Goal: Task Accomplishment & Management: Manage account settings

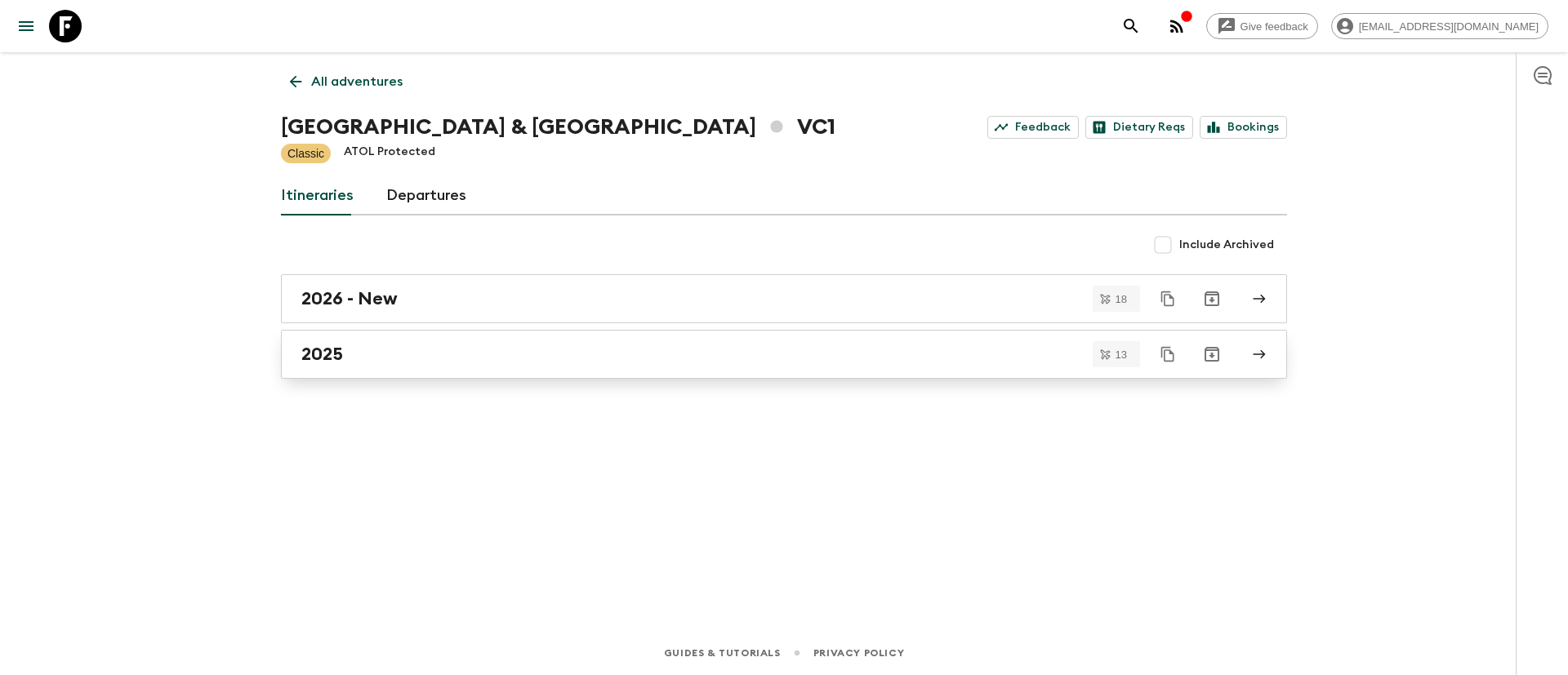
click at [321, 345] on h2 "2025" at bounding box center [322, 354] width 42 height 21
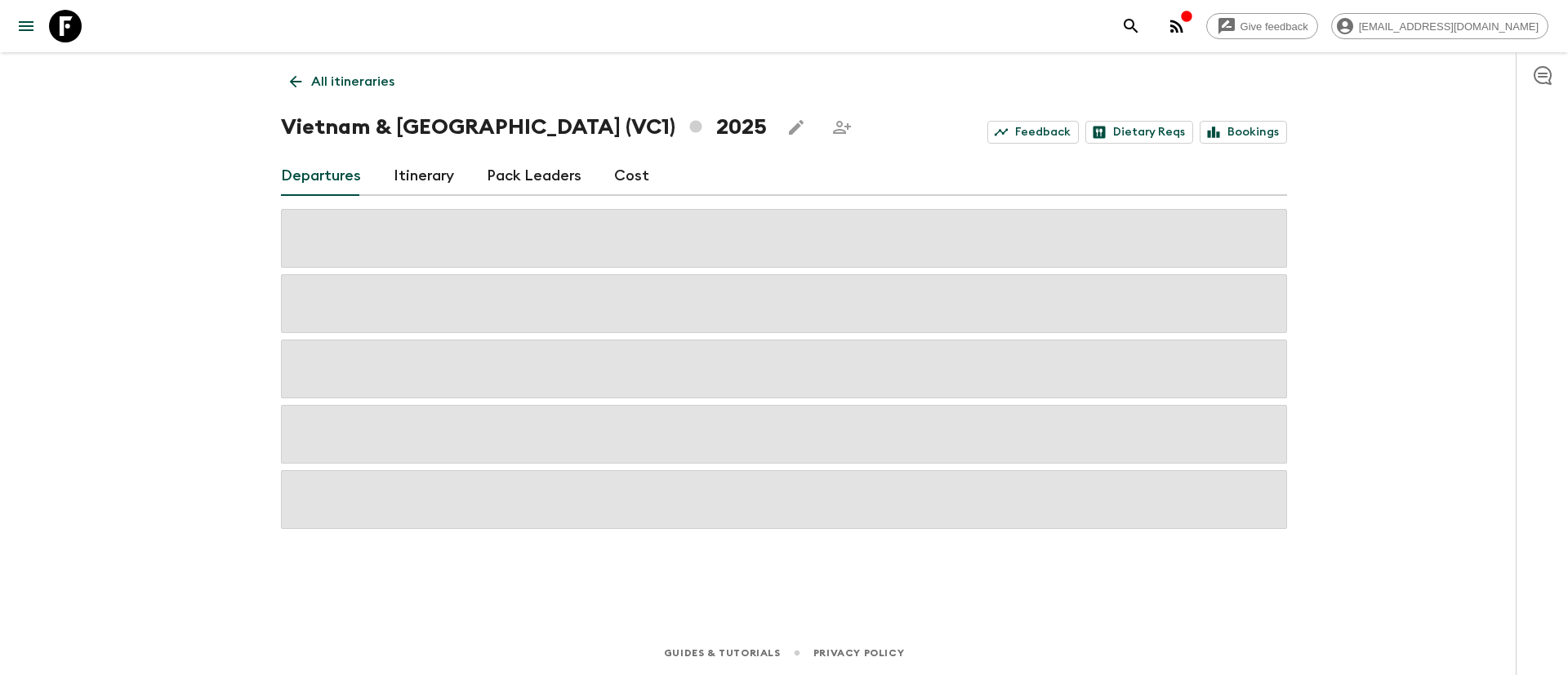
click at [521, 174] on link "Pack Leaders" at bounding box center [534, 176] width 94 height 39
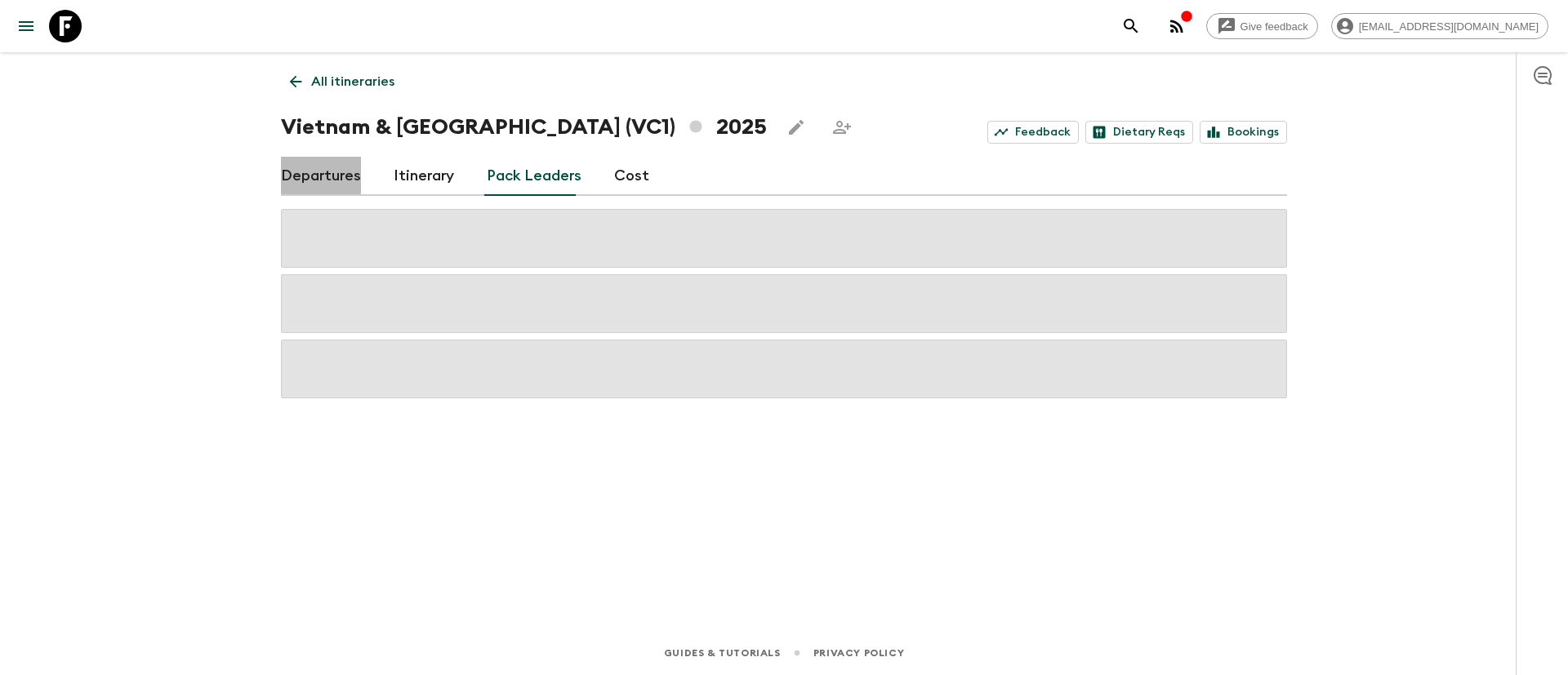
click at [327, 171] on link "Departures" at bounding box center [321, 176] width 80 height 39
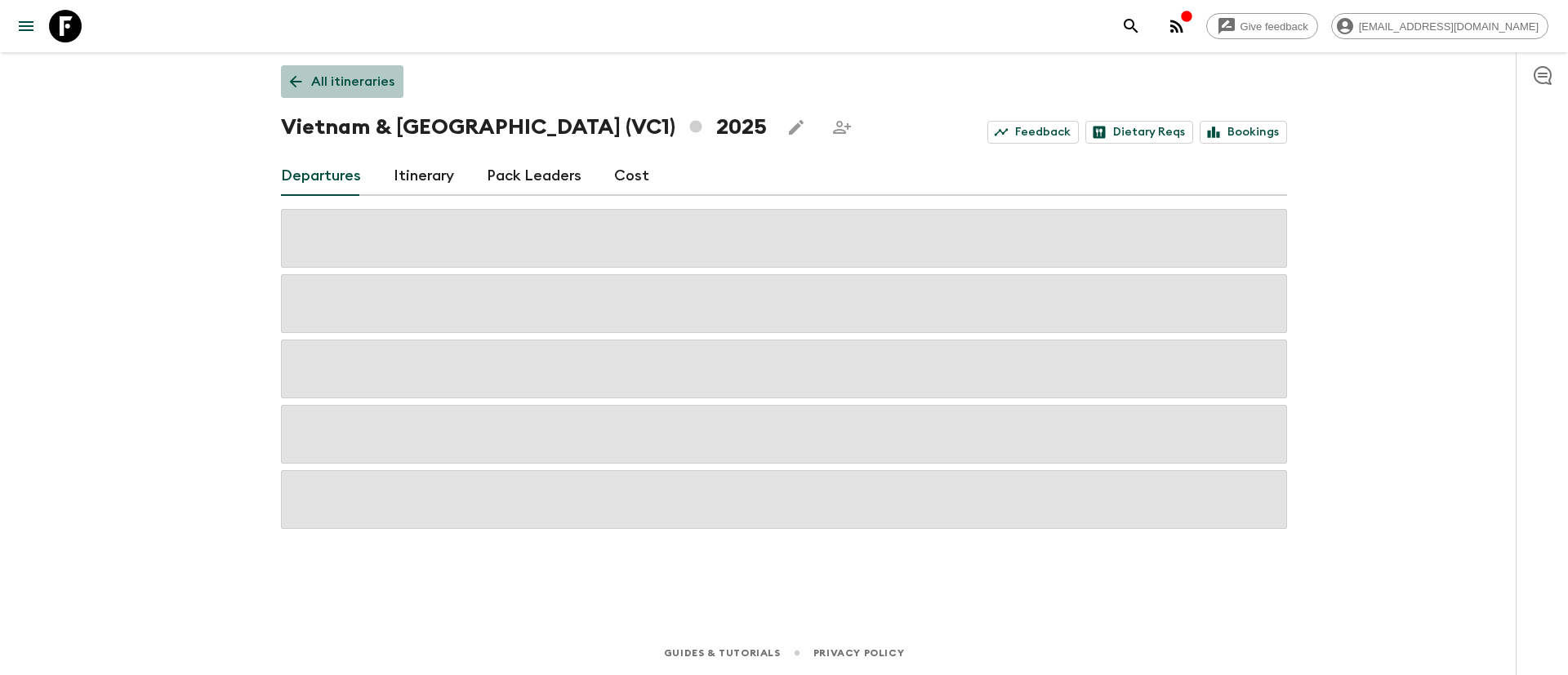
click at [350, 74] on p "All itineraries" at bounding box center [353, 82] width 84 height 20
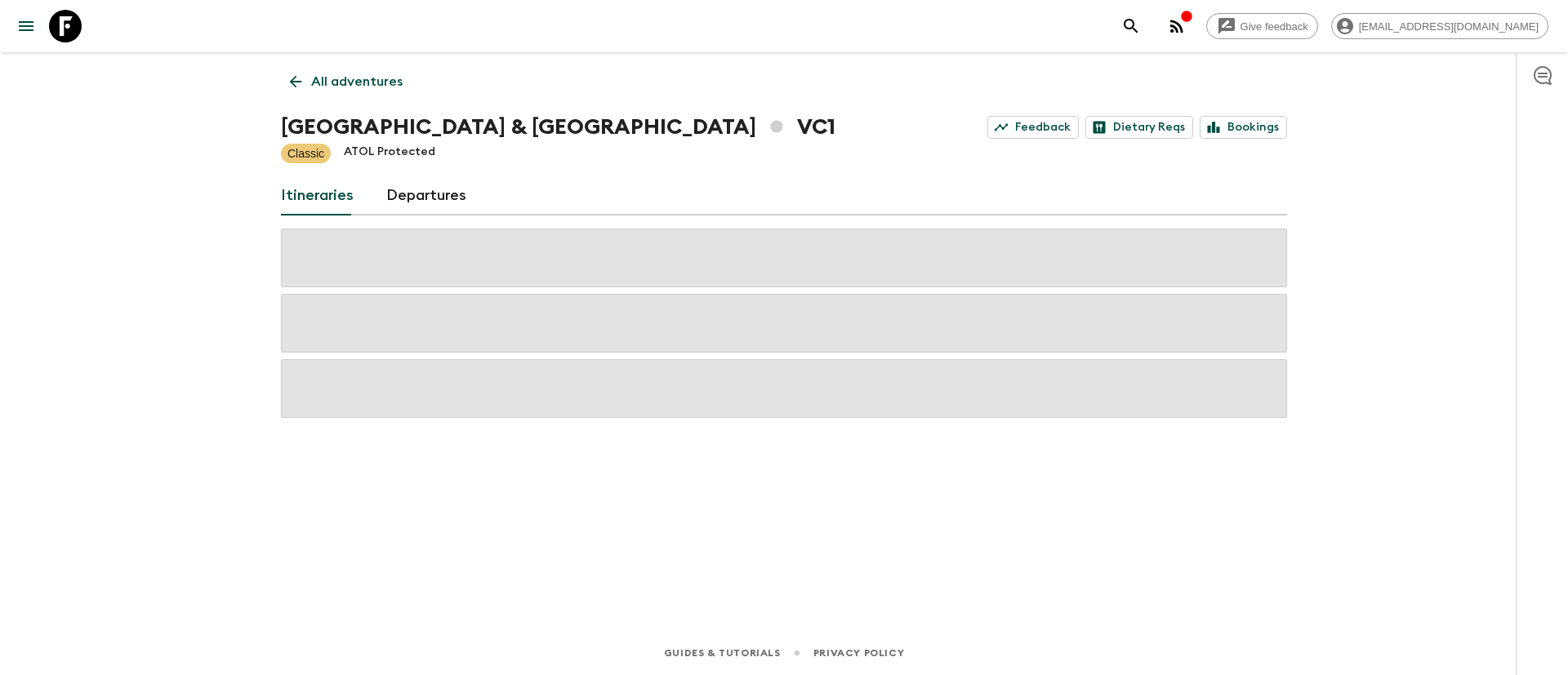
click at [415, 199] on link "Departures" at bounding box center [426, 196] width 80 height 39
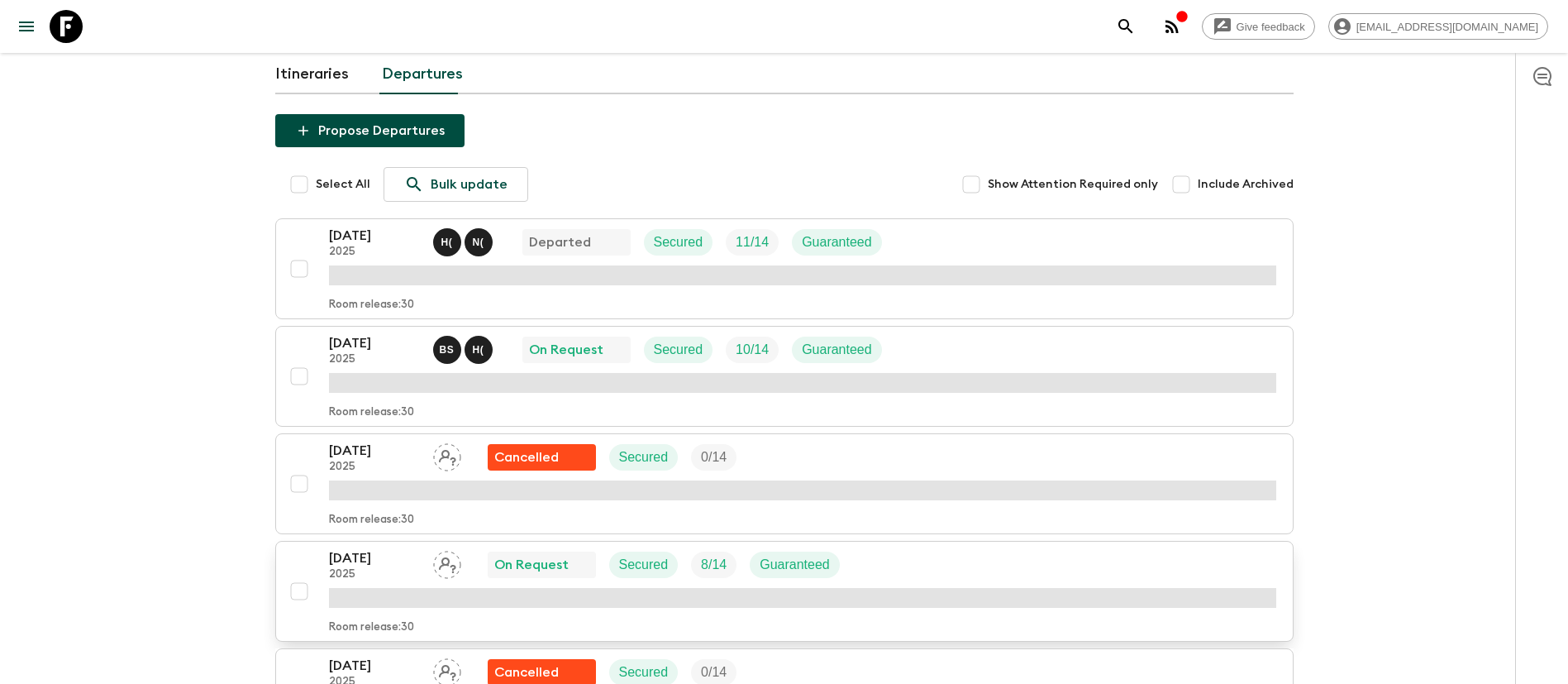
scroll to position [248, 0]
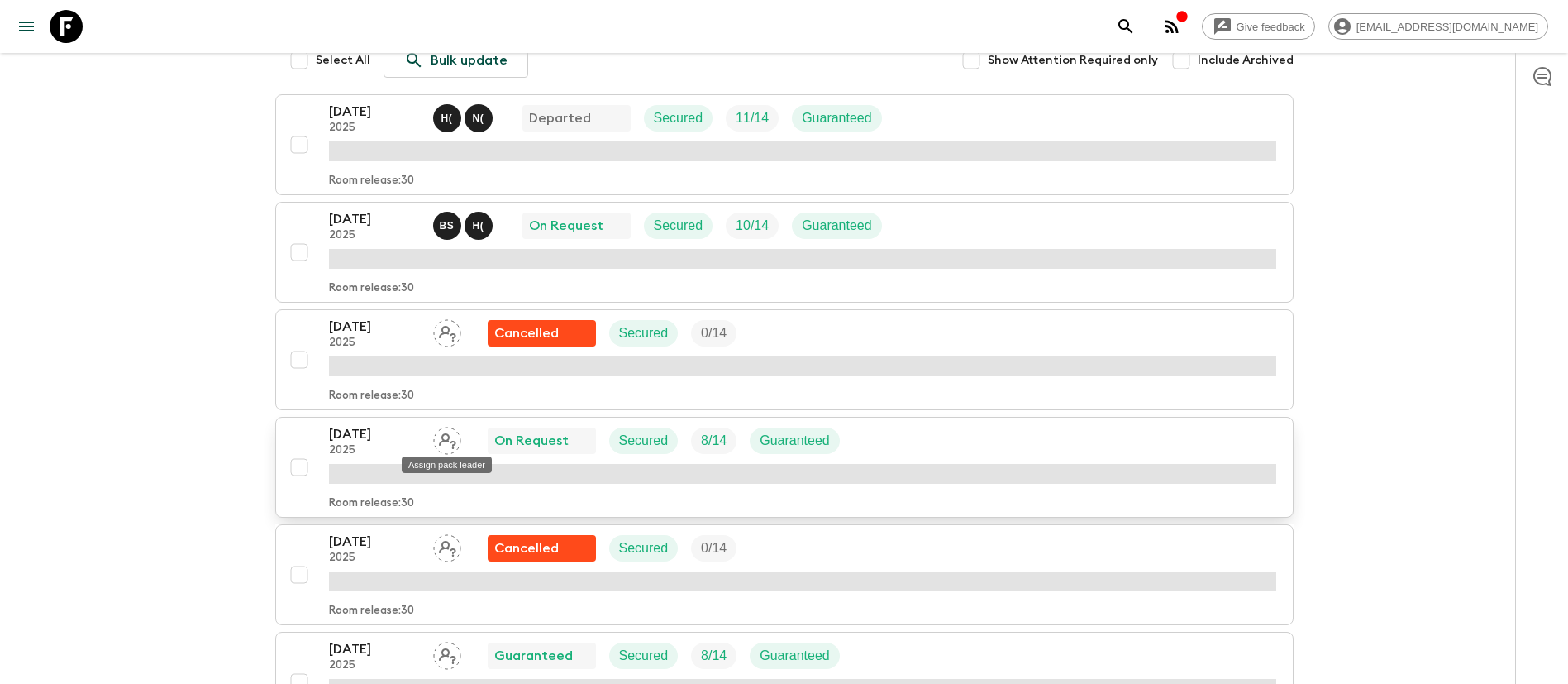
click at [451, 443] on icon "Assign pack leader" at bounding box center [447, 441] width 28 height 28
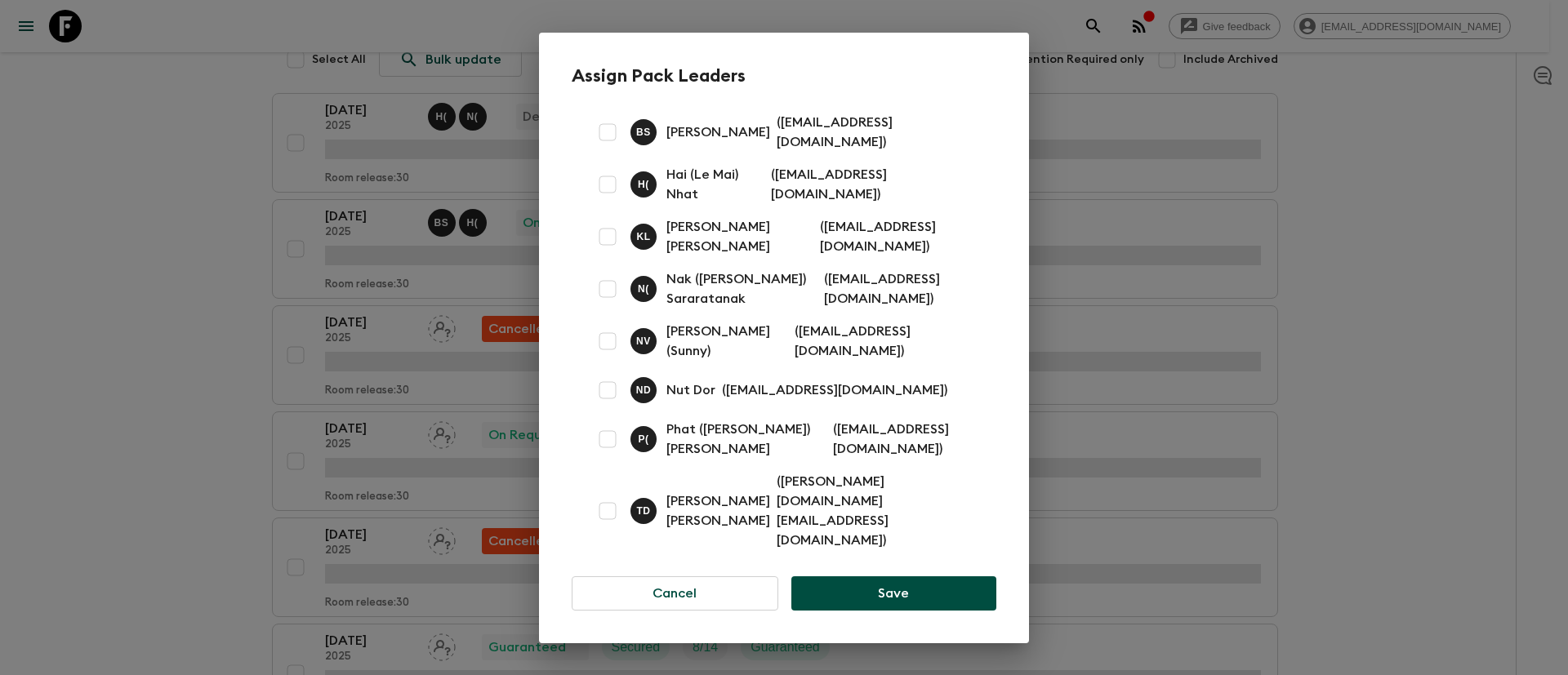
click at [606, 201] on input "checkbox" at bounding box center [607, 184] width 33 height 33
checkbox input "true"
click at [612, 149] on input "checkbox" at bounding box center [607, 132] width 33 height 33
click at [609, 149] on input "checkbox" at bounding box center [607, 132] width 33 height 33
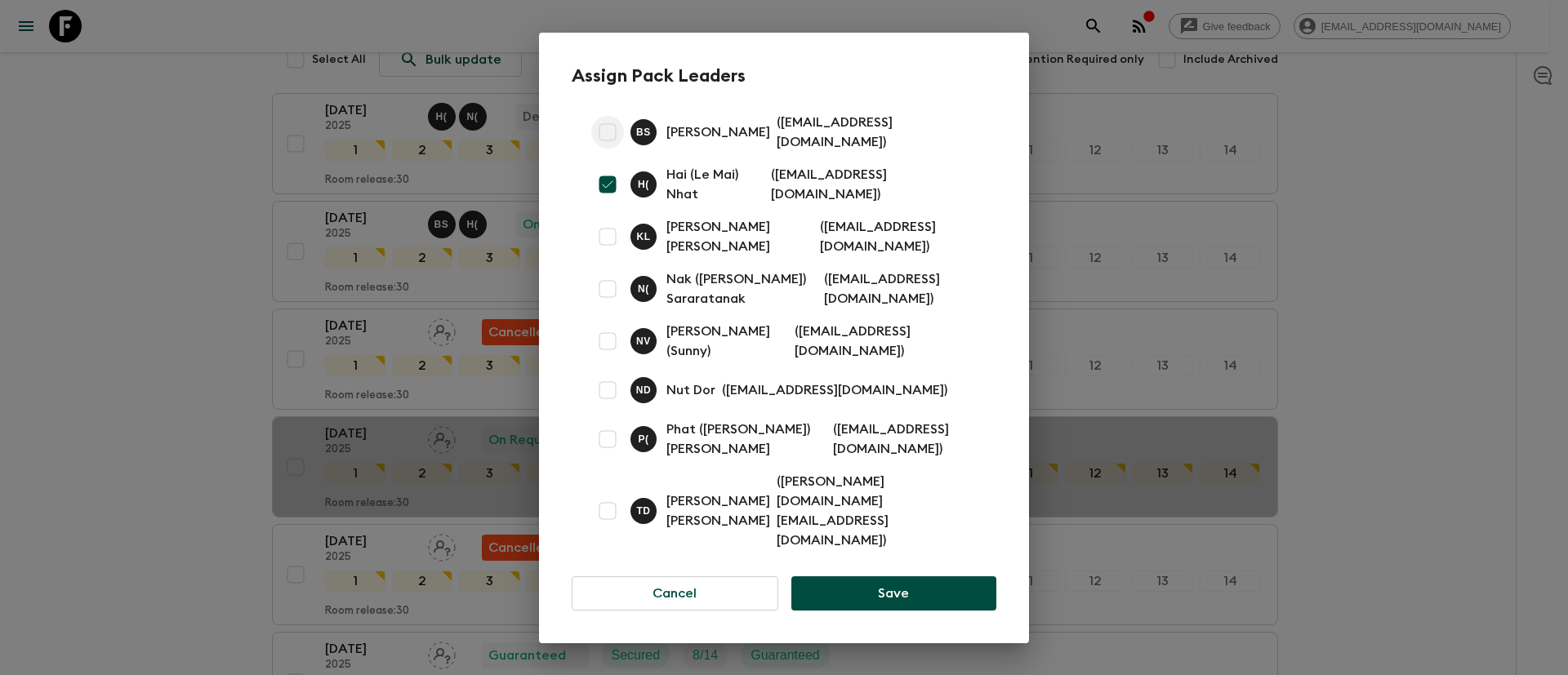
click at [613, 149] on input "checkbox" at bounding box center [607, 132] width 33 height 33
checkbox input "true"
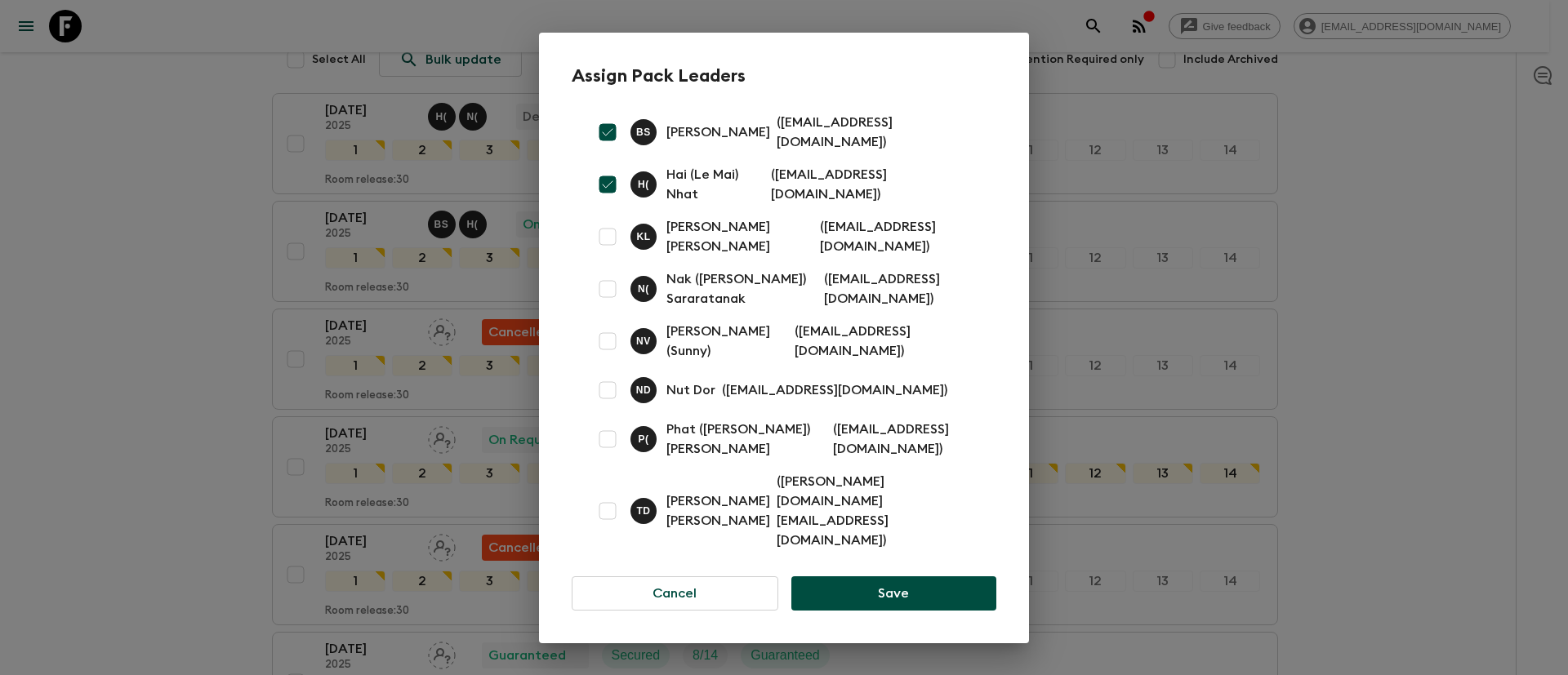
click at [864, 576] on button "Save" at bounding box center [894, 593] width 205 height 35
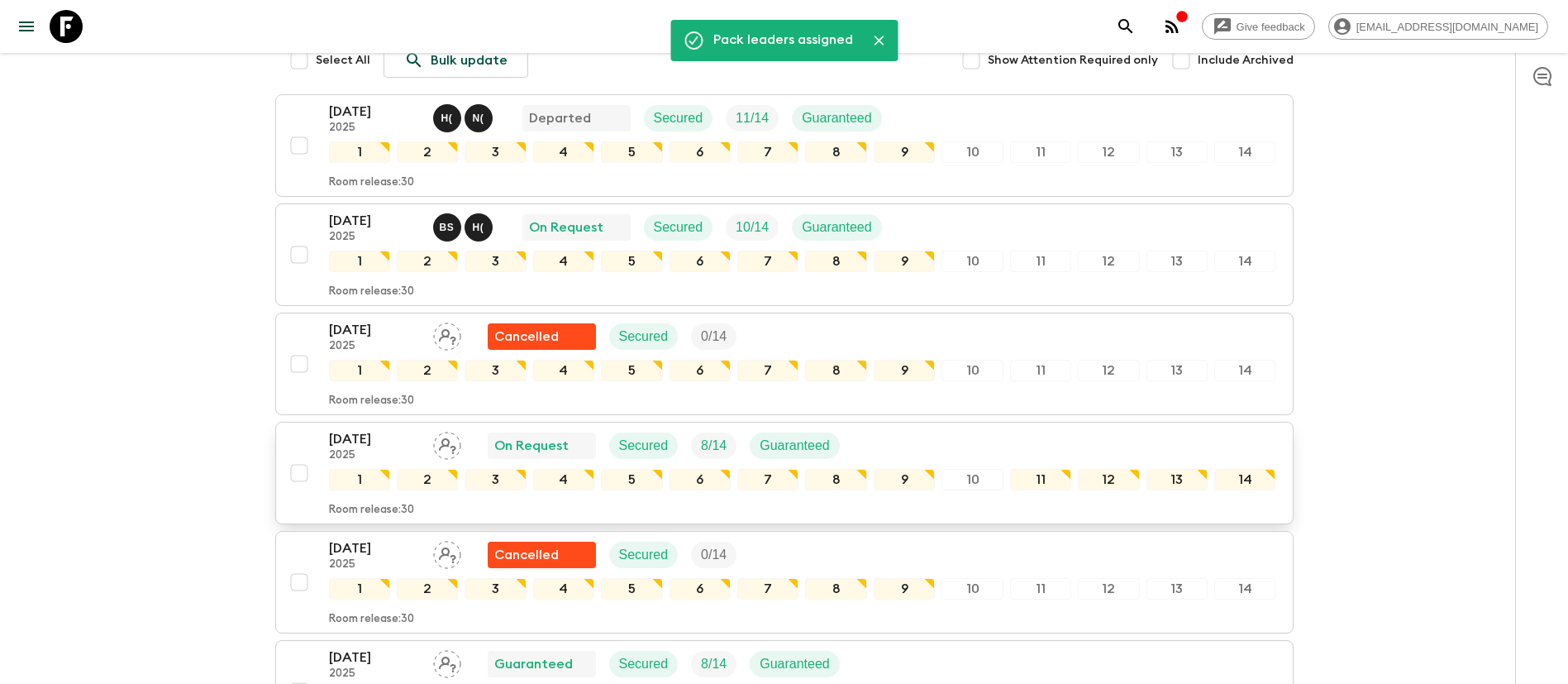
scroll to position [372, 0]
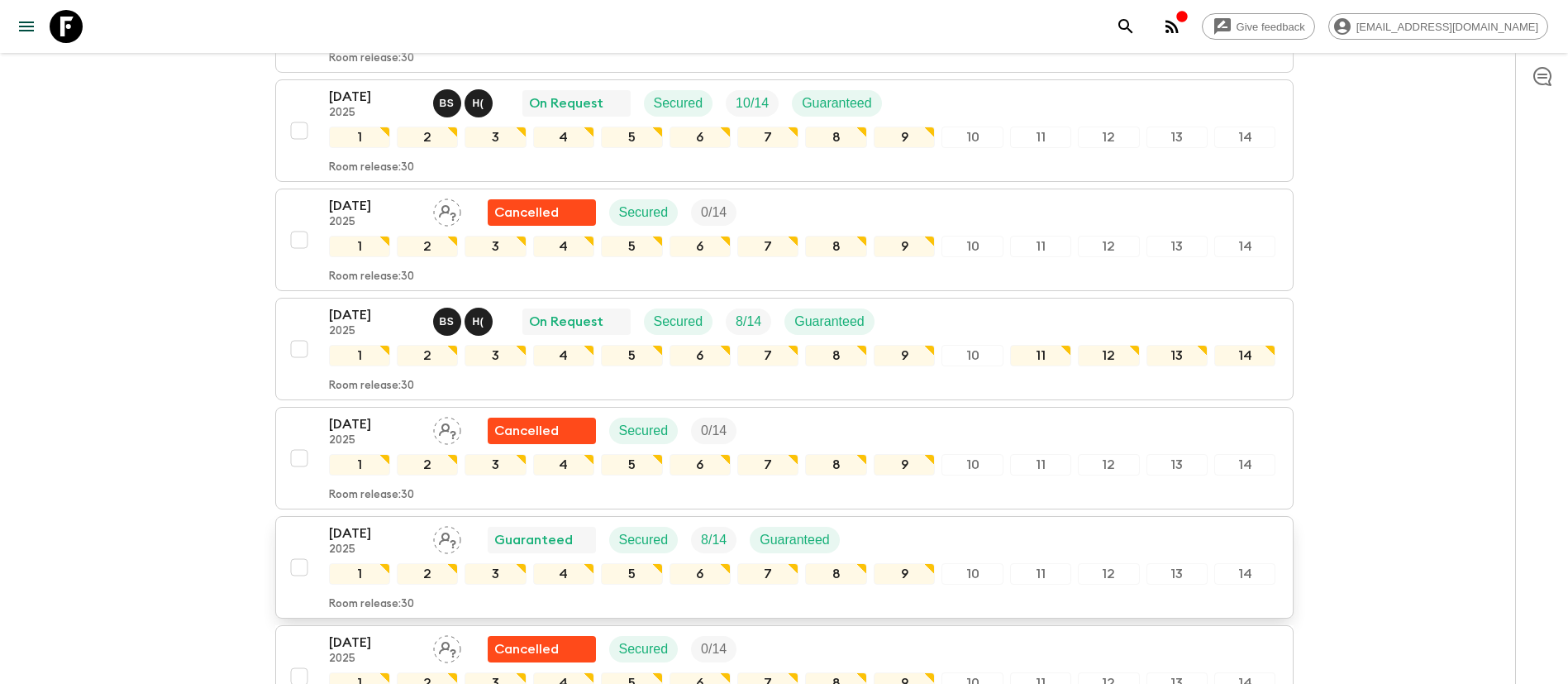
click at [436, 539] on icon "Assign pack leader" at bounding box center [447, 540] width 28 height 28
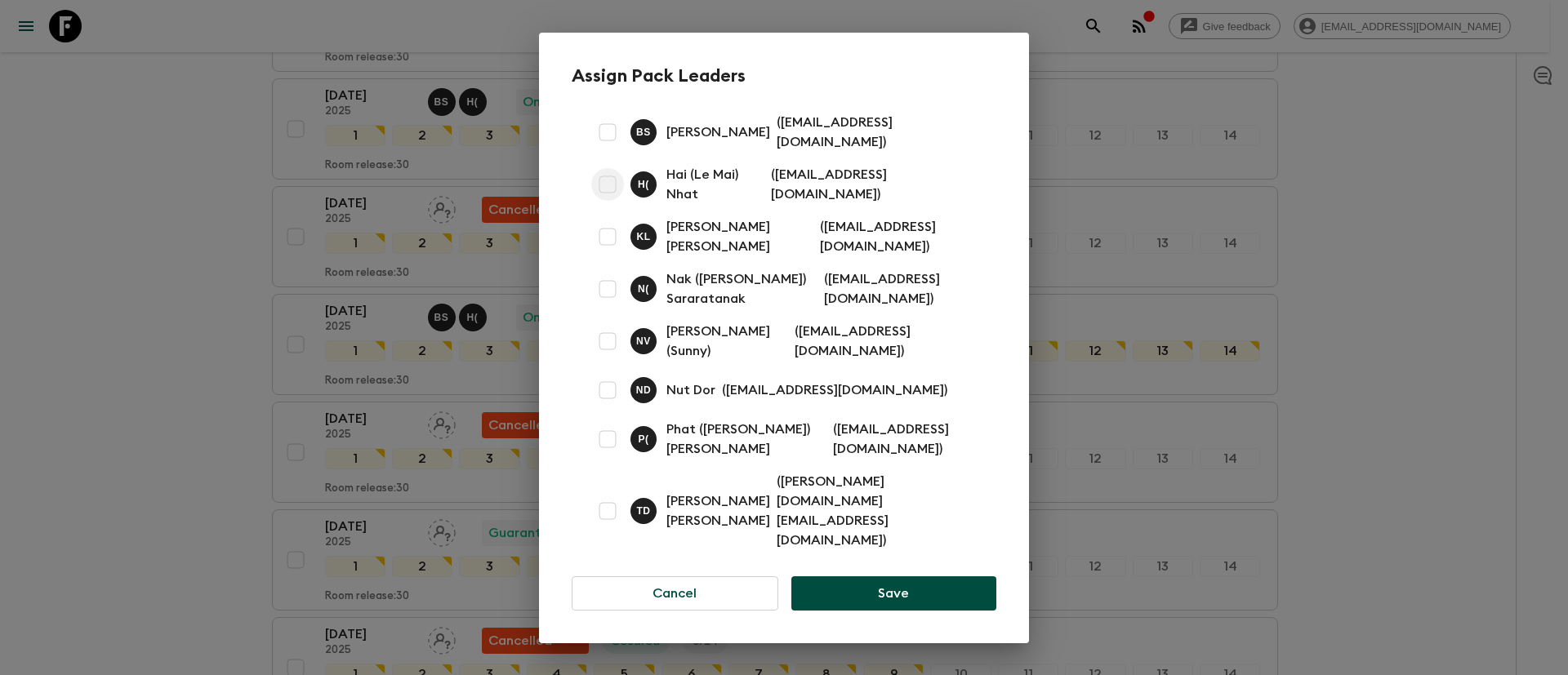
click at [612, 201] on input "checkbox" at bounding box center [607, 184] width 33 height 33
checkbox input "true"
click at [1370, 428] on div "Assign Pack Leaders B S [PERSON_NAME] ( [EMAIL_ADDRESS][DOMAIN_NAME] ) H ( Hai …" at bounding box center [784, 337] width 1568 height 675
